Goal: Information Seeking & Learning: Learn about a topic

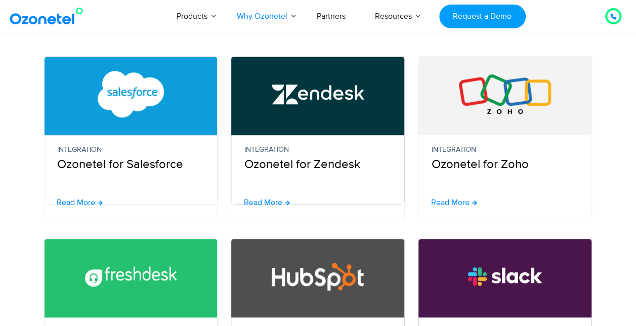
scroll to position [268, 0]
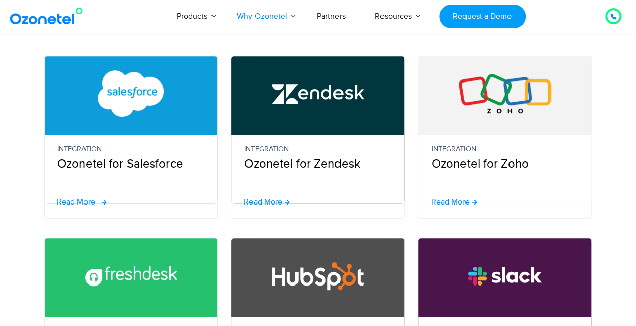
click at [94, 200] on span "Read More" at bounding box center [76, 202] width 38 height 8
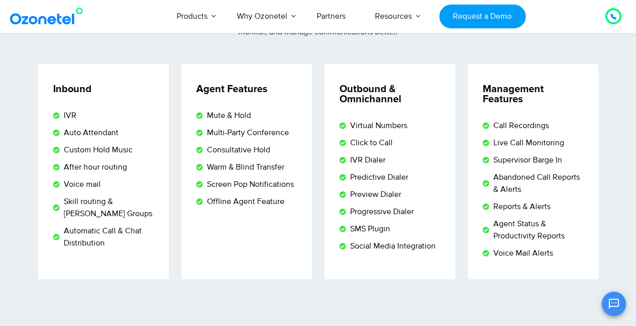
scroll to position [1699, 0]
drag, startPoint x: 410, startPoint y: 175, endPoint x: 349, endPoint y: 176, distance: 60.3
click at [349, 176] on li "Predictive Dialer" at bounding box center [391, 179] width 103 height 15
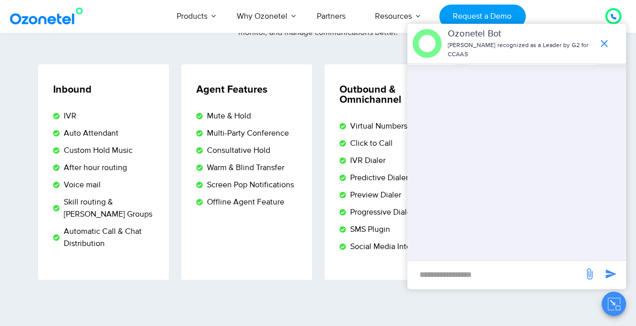
click at [350, 270] on div "Outbound & Omnichannel Virtual Numbers Click to Call IVR Dialer Predictive Dial…" at bounding box center [390, 172] width 132 height 217
click at [604, 45] on icon "end chat or minimize" at bounding box center [604, 43] width 7 height 7
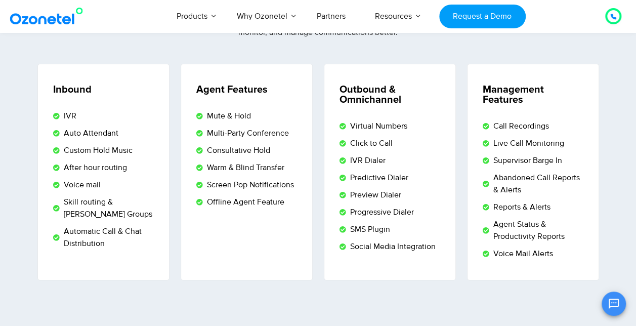
scroll to position [1785, 0]
